Goal: Task Accomplishment & Management: Complete application form

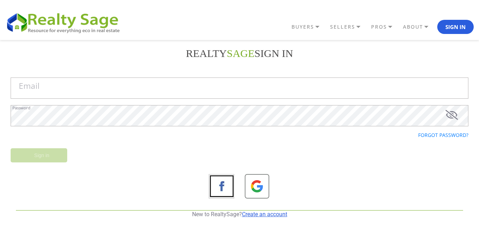
click at [248, 212] on link "Create an account" at bounding box center [264, 214] width 45 height 7
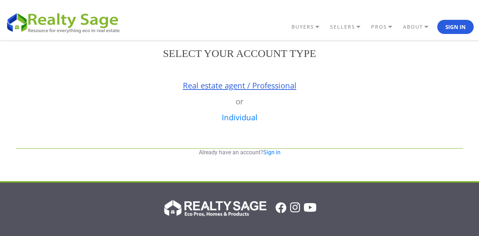
click at [234, 86] on link "Real estate agent / Professional" at bounding box center [240, 85] width 114 height 11
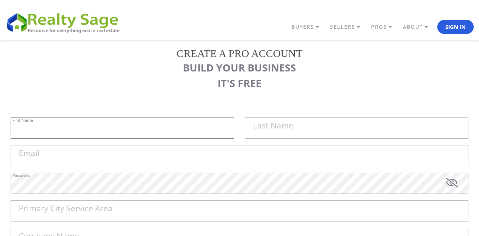
click at [68, 123] on input "First Name" at bounding box center [123, 128] width 224 height 21
paste input "Sell My House Fast [US_STATE][GEOGRAPHIC_DATA] |"
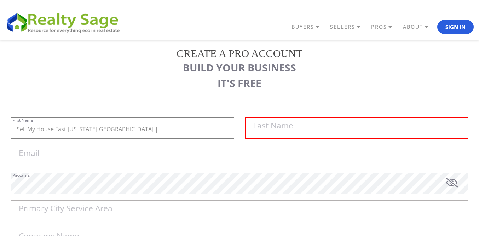
type input "Sell My House Fast [US_STATE][GEOGRAPHIC_DATA] |"
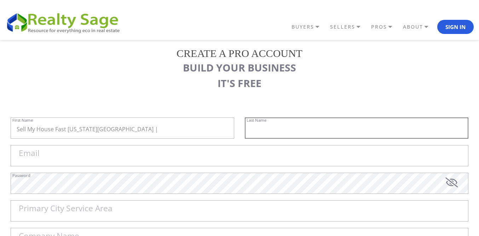
click at [317, 123] on input "text" at bounding box center [357, 128] width 224 height 21
paste input "As Is Cash Home Buyers [GEOGRAPHIC_DATA]"
type input "As Is Cash Home Buyers [GEOGRAPHIC_DATA]"
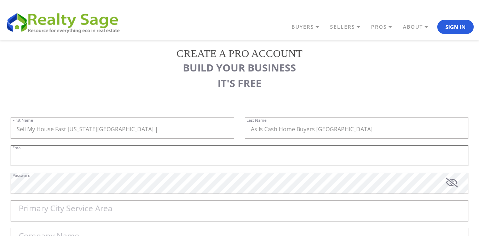
paste input "[EMAIL_ADDRESS][DOMAIN_NAME]"
type input "[EMAIL_ADDRESS][DOMAIN_NAME]"
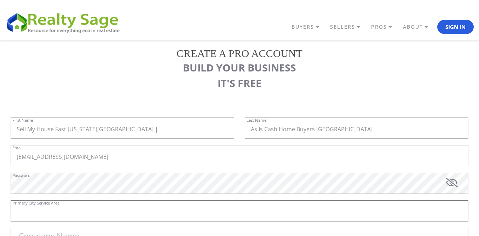
paste input "Harrisonville"
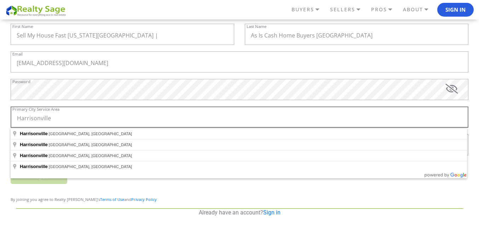
scroll to position [106, 0]
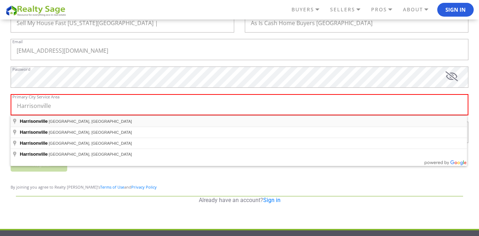
type input "[GEOGRAPHIC_DATA], [GEOGRAPHIC_DATA], [GEOGRAPHIC_DATA]"
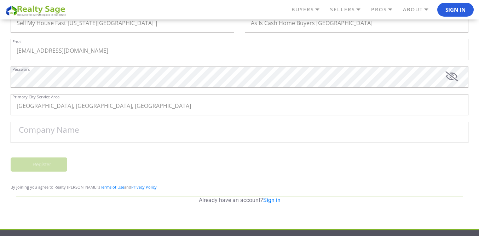
click at [76, 128] on label "Company Name" at bounding box center [49, 130] width 61 height 8
click at [76, 128] on input "Company Name" at bounding box center [240, 132] width 458 height 21
paste input "Sell My House Fast [US_STATE][GEOGRAPHIC_DATA] | As Is Cash Home Buyers [GEOGRA…"
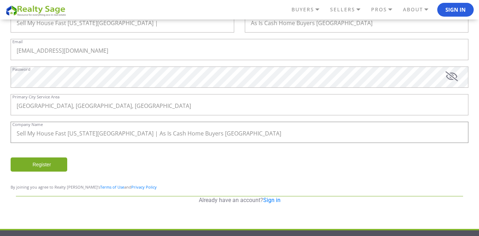
type input "Sell My House Fast [US_STATE][GEOGRAPHIC_DATA] | As Is Cash Home Buyers [GEOGRA…"
click at [156, 146] on div "Sell My House Fast [US_STATE][GEOGRAPHIC_DATA] | As Is Cash Home Buyers Harriso…" at bounding box center [240, 136] width 458 height 28
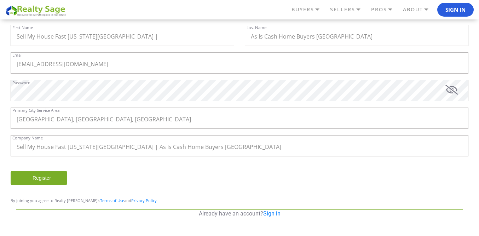
scroll to position [86, 0]
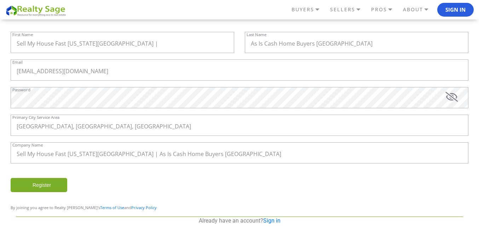
click at [53, 179] on input "Register" at bounding box center [39, 185] width 57 height 14
